Goal: Task Accomplishment & Management: Manage account settings

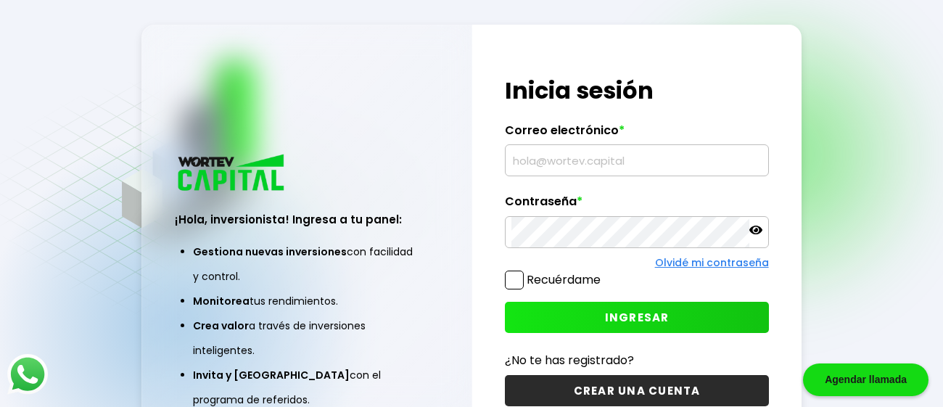
type input "[PERSON_NAME][EMAIL_ADDRESS][DOMAIN_NAME]"
click at [590, 323] on button "INGRESAR" at bounding box center [636, 317] width 263 height 31
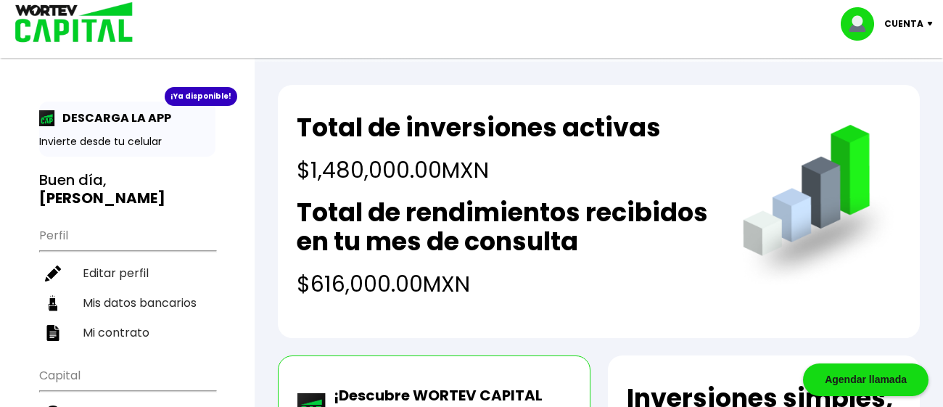
click at [908, 31] on p "Cuenta" at bounding box center [903, 24] width 39 height 22
click at [882, 96] on li "Cerrar sesión" at bounding box center [889, 97] width 116 height 30
